Goal: Information Seeking & Learning: Learn about a topic

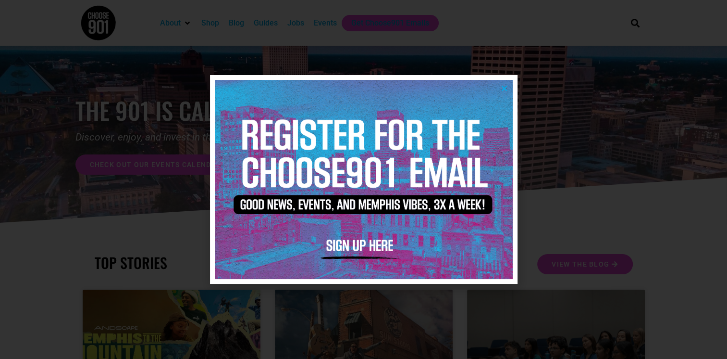
click at [595, 148] on div at bounding box center [363, 179] width 727 height 359
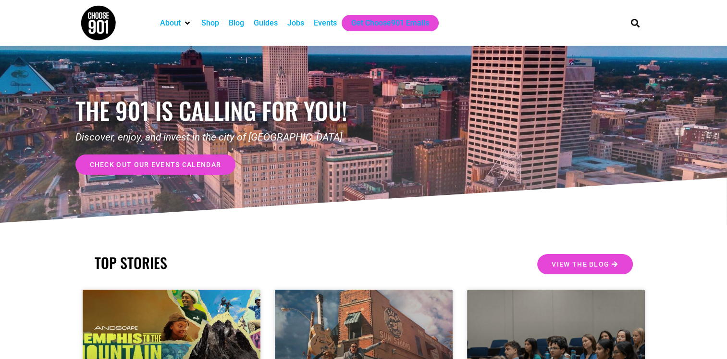
click at [327, 24] on div "Events" at bounding box center [325, 23] width 23 height 12
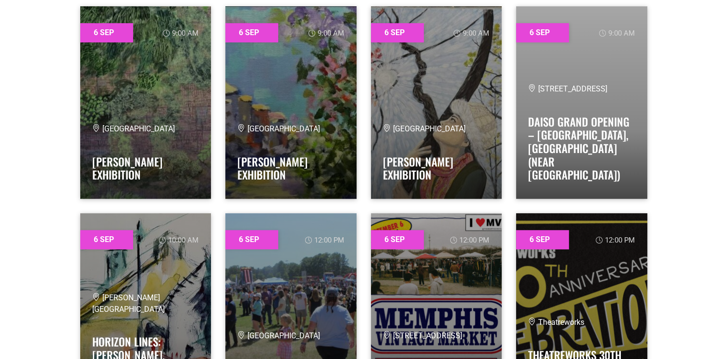
scroll to position [586, 0]
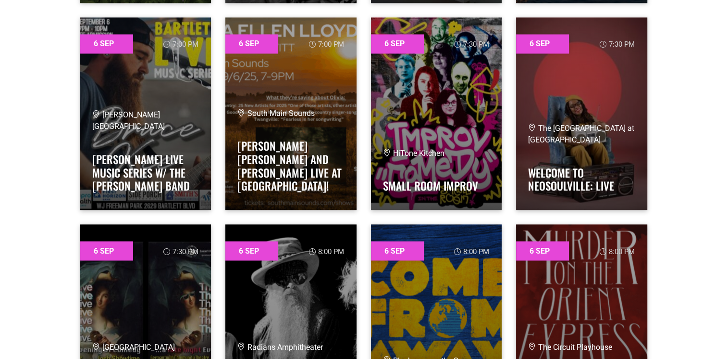
scroll to position [1608, 0]
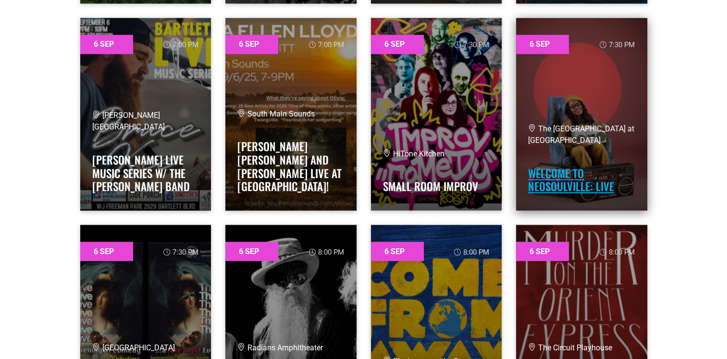
click at [605, 179] on link "Welcome to Neosoulville: LIVE" at bounding box center [571, 180] width 86 height 30
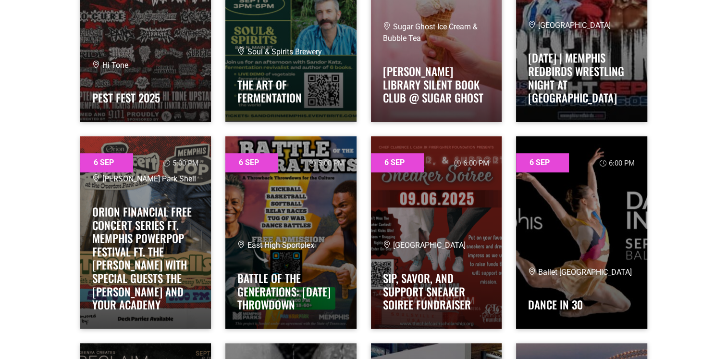
scroll to position [1076, 0]
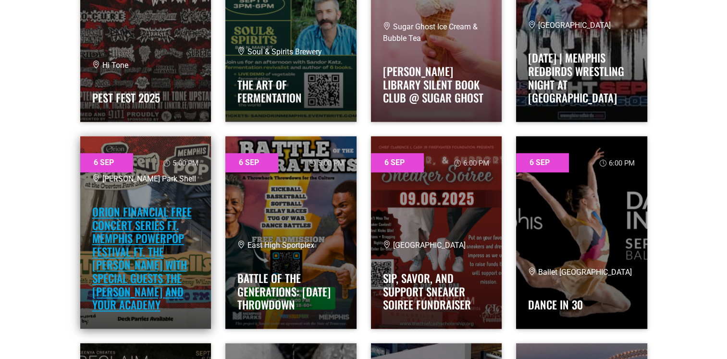
click at [176, 293] on link "Orion Financial Free Concert Series ft. Memphis PowerPop Festival ft. The [PERS…" at bounding box center [142, 257] width 100 height 109
